Goal: Consume media (video, audio): Consume media (video, audio)

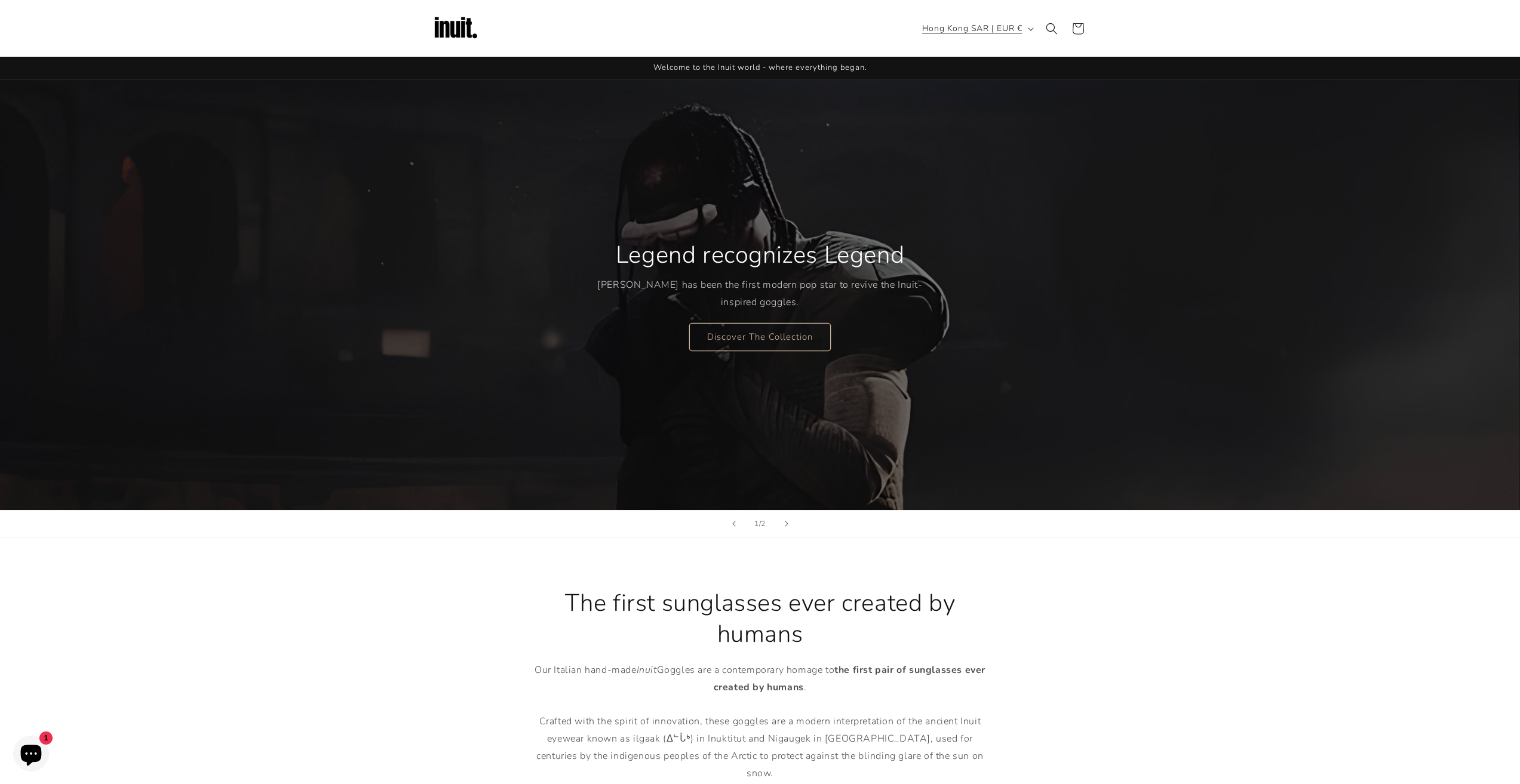
click at [1022, 32] on button "Hong Kong SAR | EUR €" at bounding box center [976, 29] width 124 height 23
type input "chin"
click at [947, 94] on span "[GEOGRAPHIC_DATA]" at bounding box center [979, 97] width 88 height 15
click at [1030, 32] on button "[GEOGRAPHIC_DATA] | EUR €" at bounding box center [965, 29] width 147 height 23
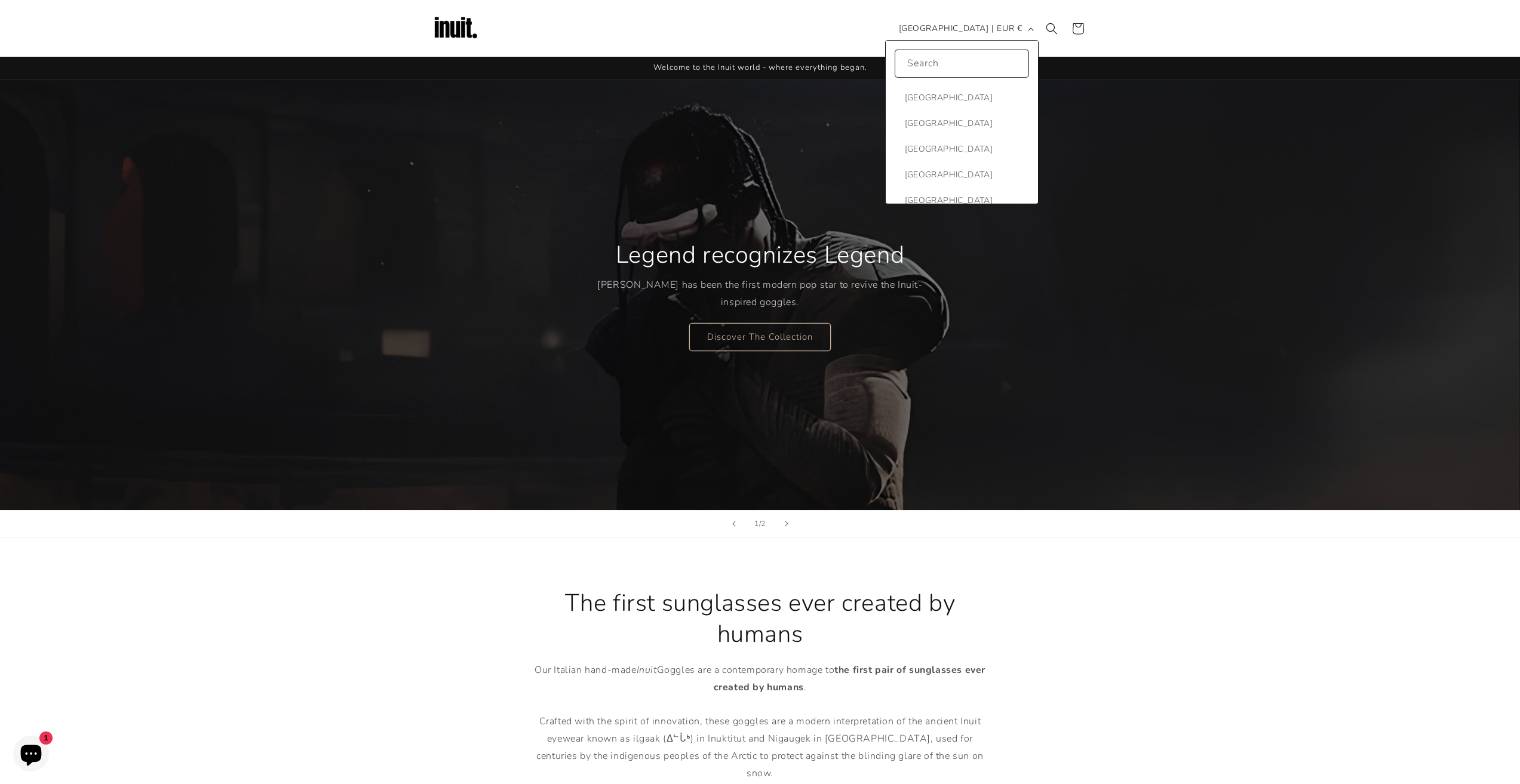
click at [1098, 182] on div "Legend recognizes Legend [PERSON_NAME] has been the first modern pop star to re…" at bounding box center [760, 295] width 717 height 430
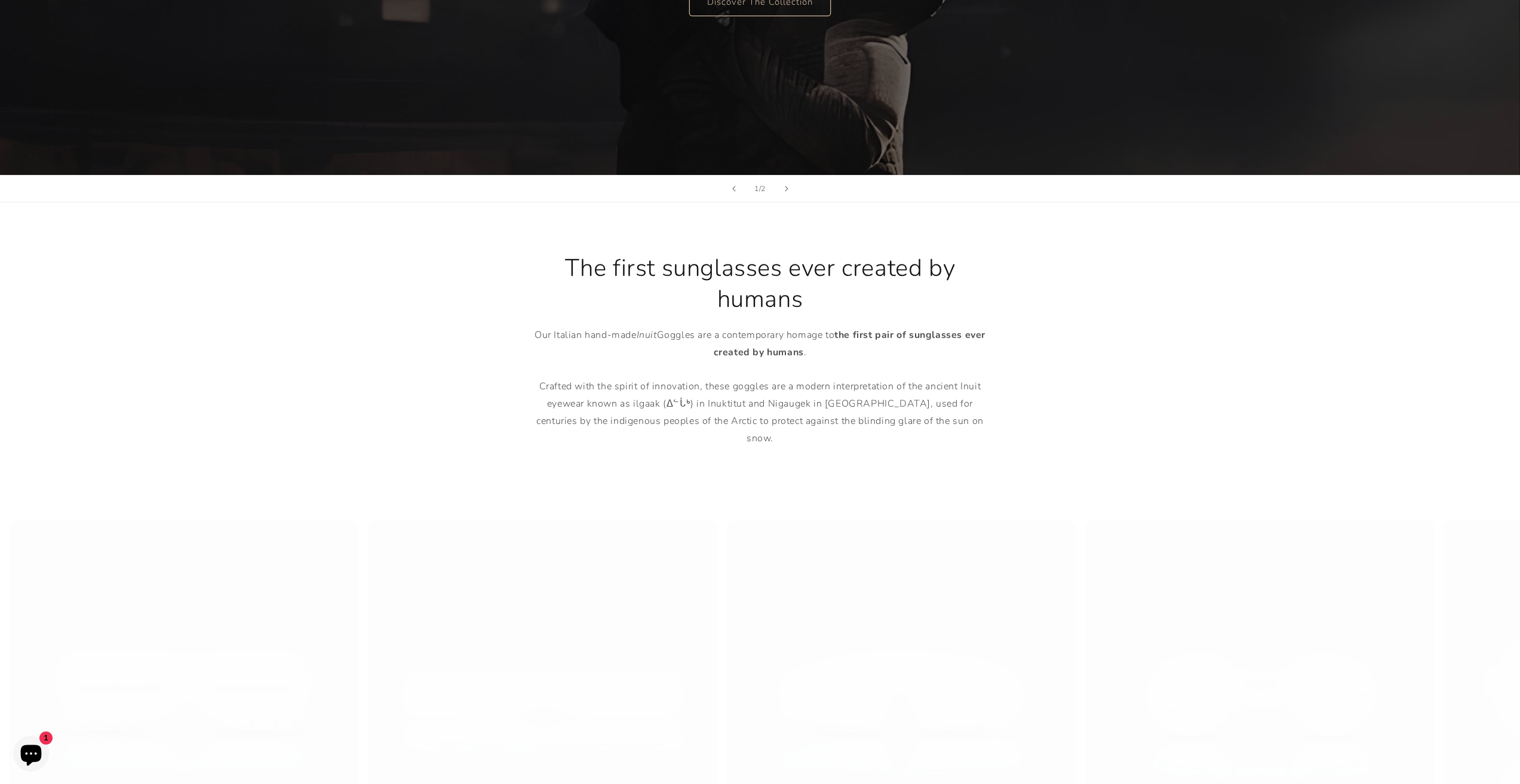
scroll to position [358, 0]
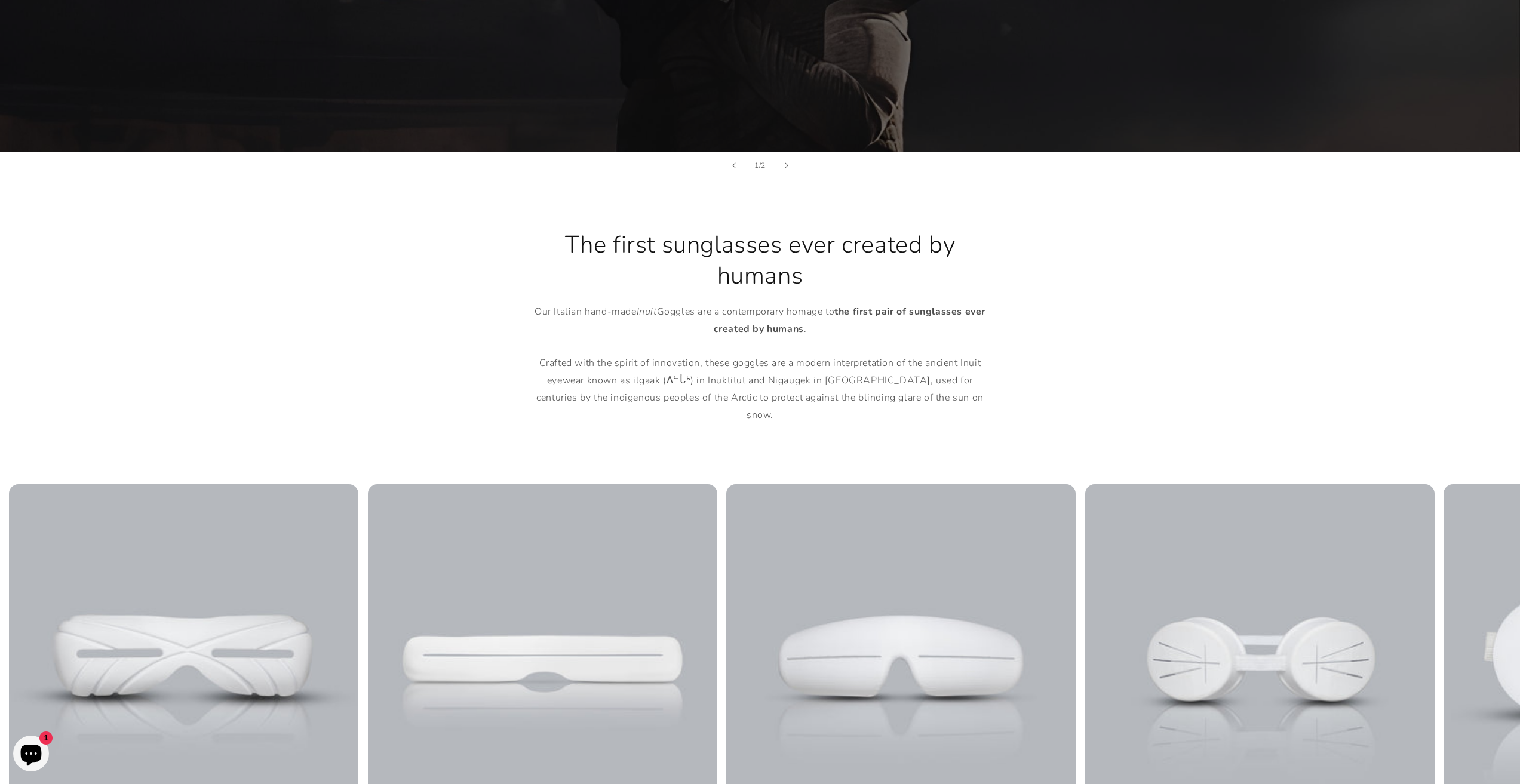
click at [713, 244] on h2 "The first sunglasses ever created by humans" at bounding box center [760, 260] width 466 height 62
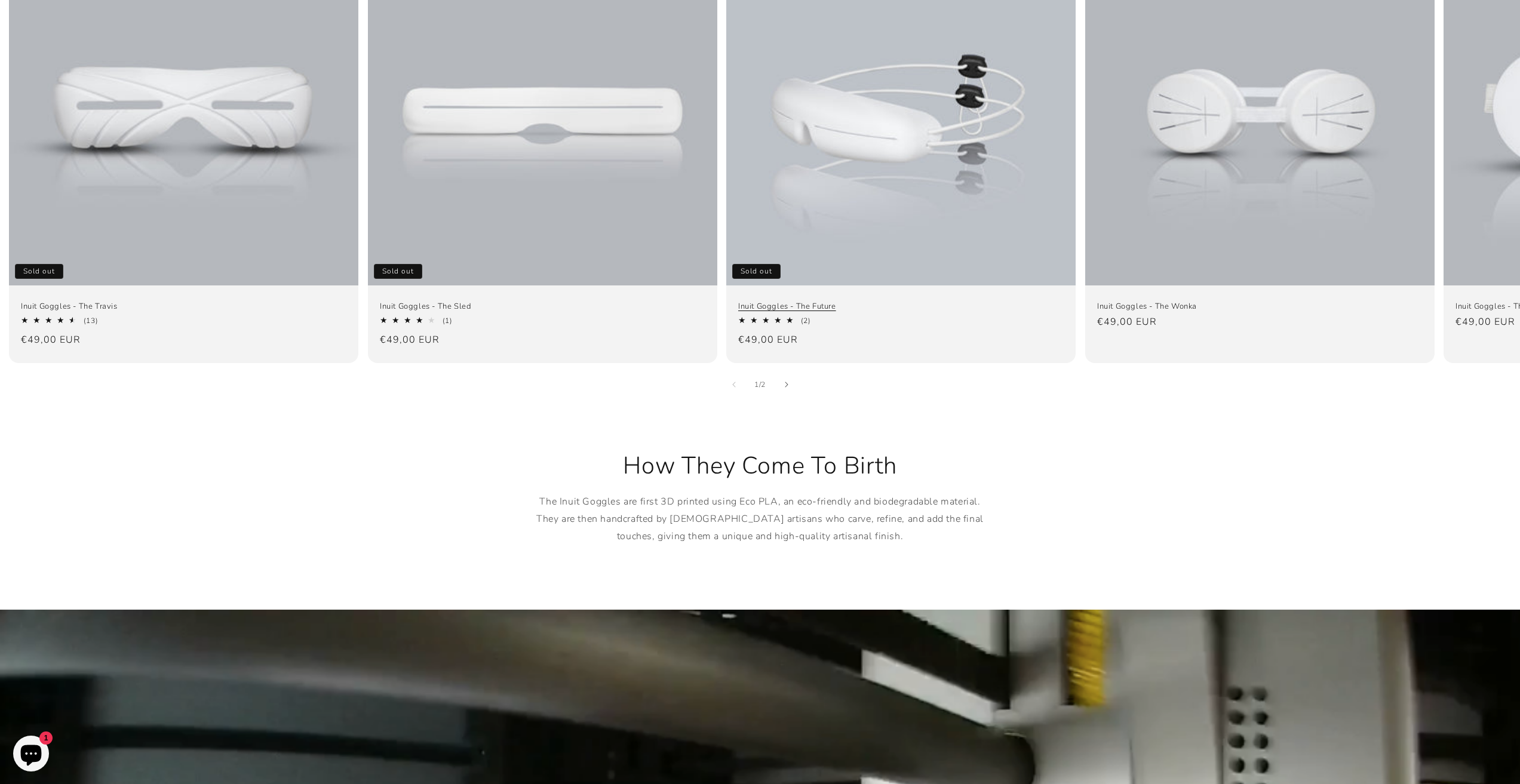
scroll to position [955, 0]
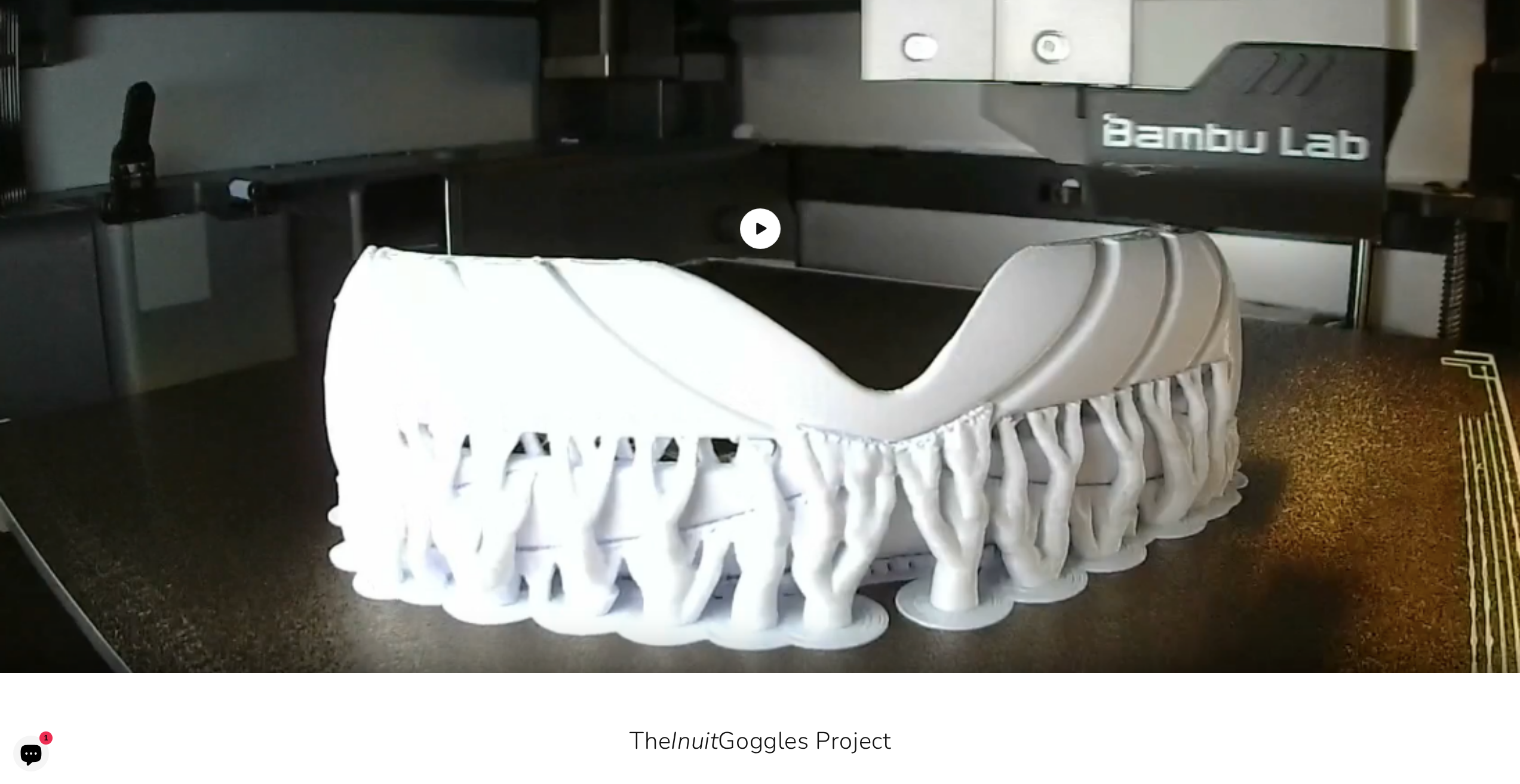
click at [758, 228] on span "Load video: How the Inuit goggles are made" at bounding box center [759, 228] width 40 height 40
